Goal: Task Accomplishment & Management: Use online tool/utility

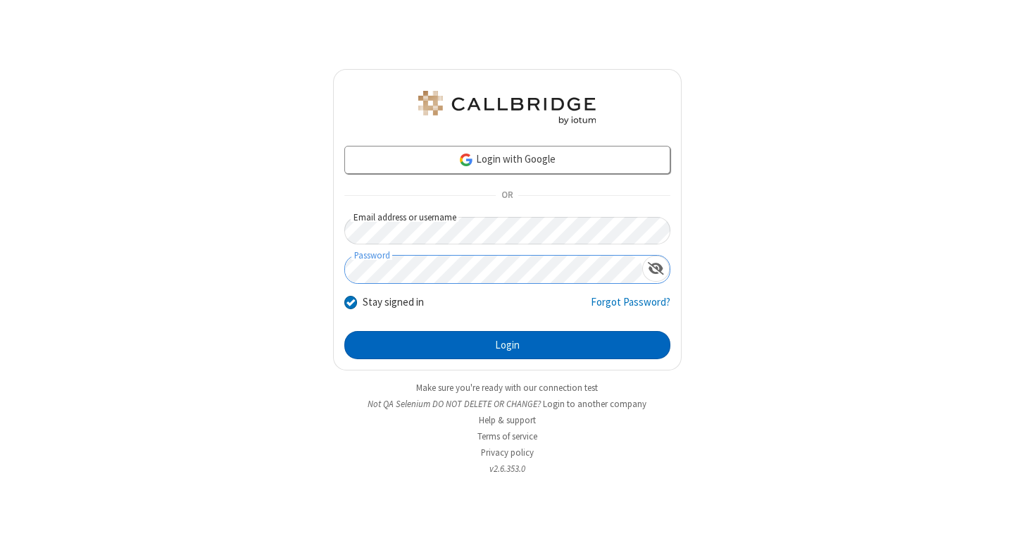
click at [507, 345] on button "Login" at bounding box center [507, 345] width 326 height 28
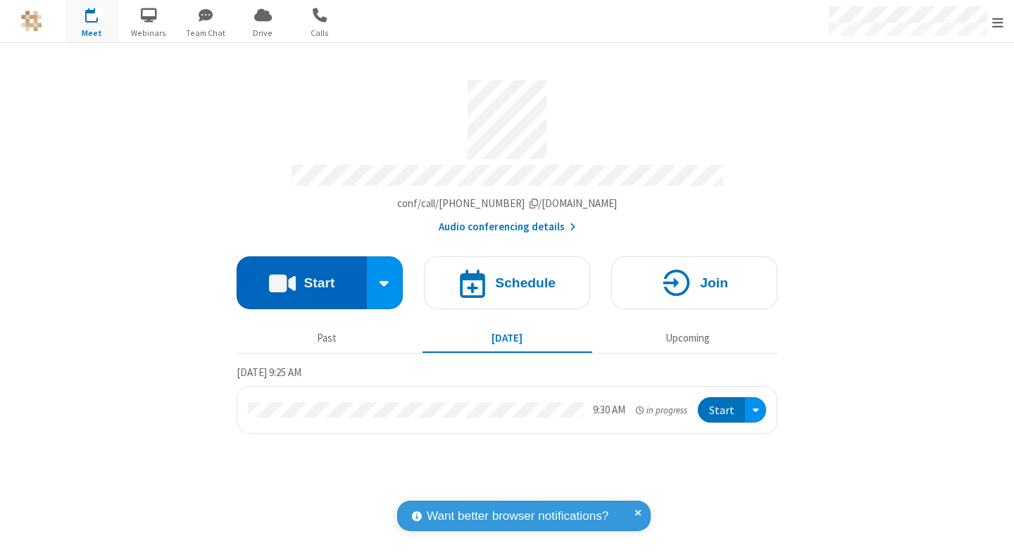
click at [301, 276] on button "Start" at bounding box center [302, 282] width 130 height 53
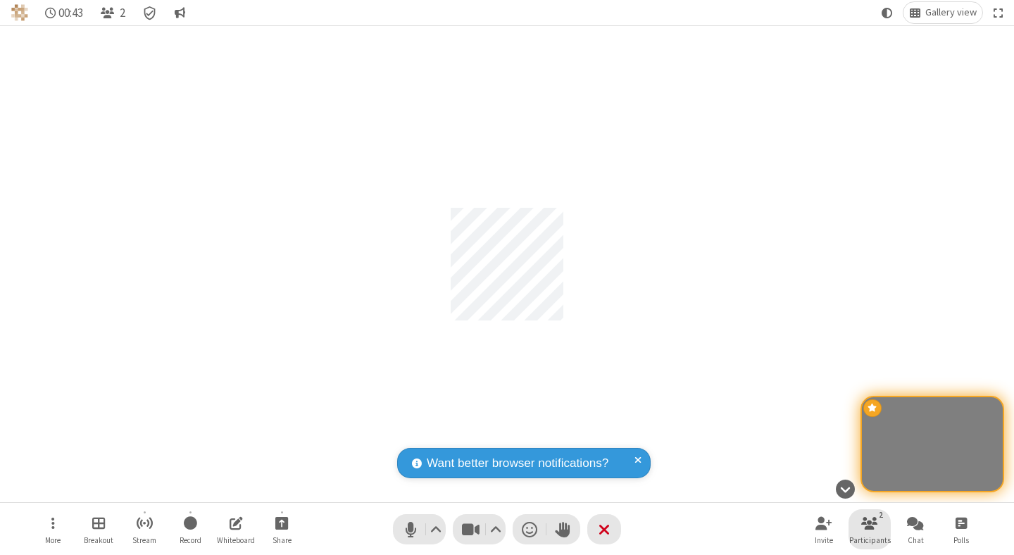
click at [869, 539] on span "Participants" at bounding box center [870, 540] width 42 height 8
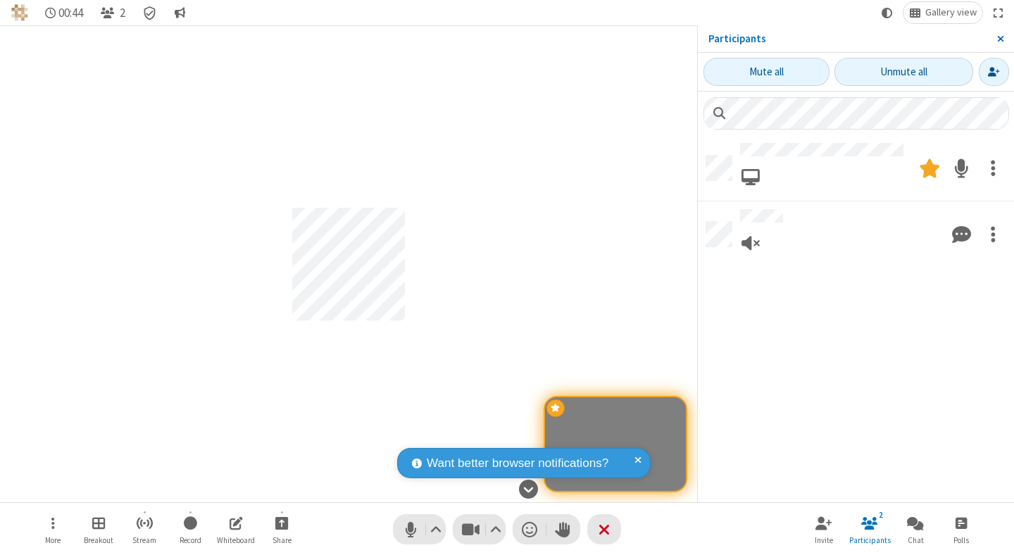
click at [1000, 39] on span "Close sidebar" at bounding box center [1000, 38] width 7 height 11
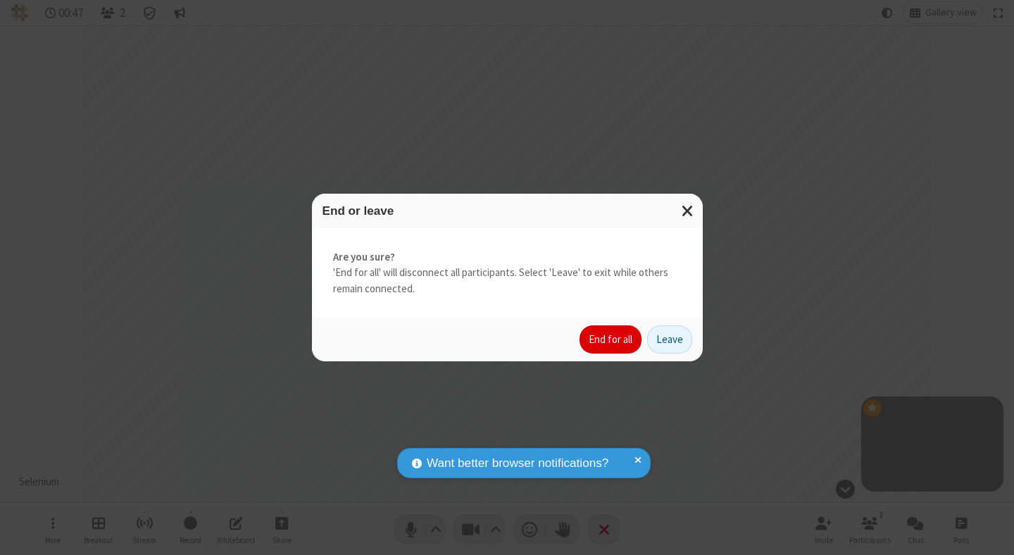
click at [611, 339] on button "End for all" at bounding box center [610, 339] width 62 height 28
